Goal: Book appointment/travel/reservation

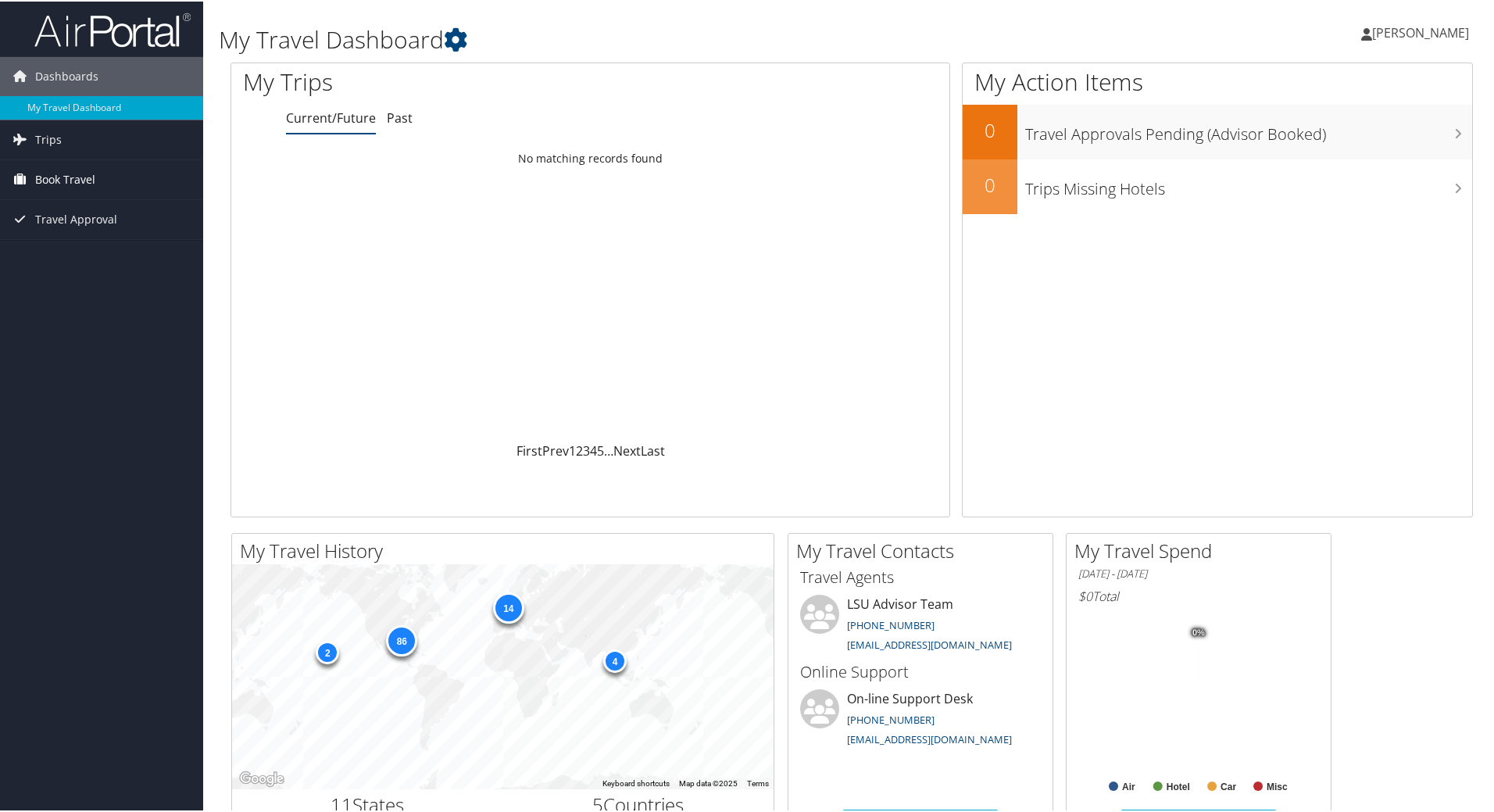
click at [84, 171] on span "Book Travel" at bounding box center [64, 178] width 60 height 39
click at [87, 177] on span "Book Travel" at bounding box center [64, 178] width 60 height 39
click at [89, 228] on link "Book/Manage Online Trips" at bounding box center [101, 232] width 203 height 23
click at [59, 176] on span "Book Travel" at bounding box center [64, 178] width 60 height 39
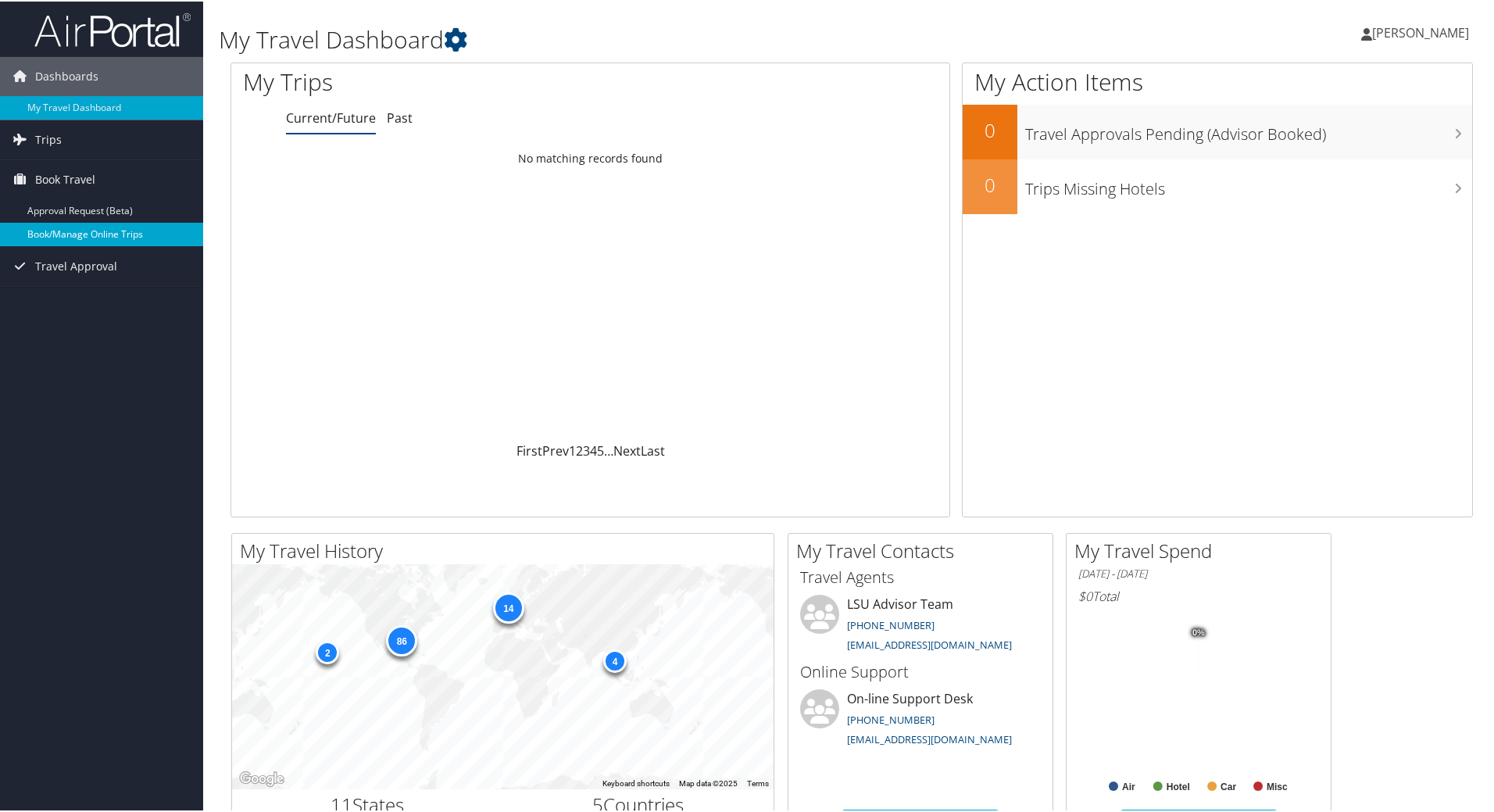
click at [69, 229] on link "Book/Manage Online Trips" at bounding box center [101, 232] width 203 height 23
